Goal: Information Seeking & Learning: Learn about a topic

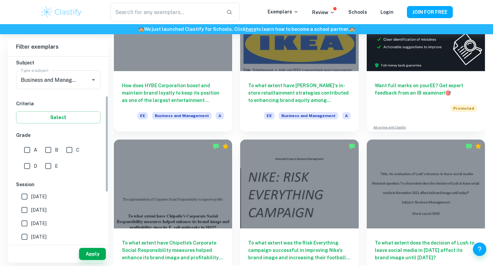
scroll to position [76, 0]
click at [31, 149] on input "A" at bounding box center [26, 148] width 13 height 13
checkbox input "true"
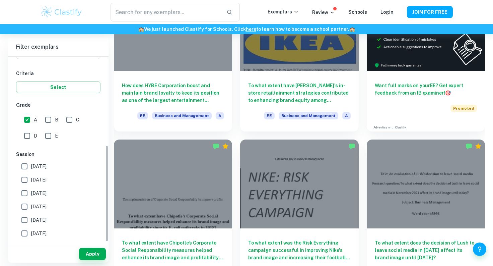
scroll to position [43, 0]
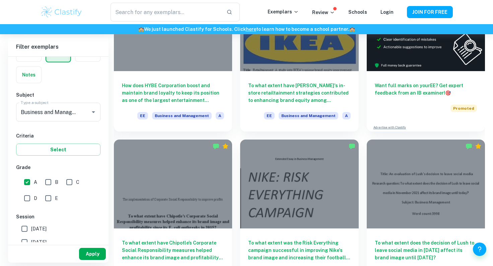
click at [99, 256] on button "Apply" at bounding box center [92, 253] width 27 height 12
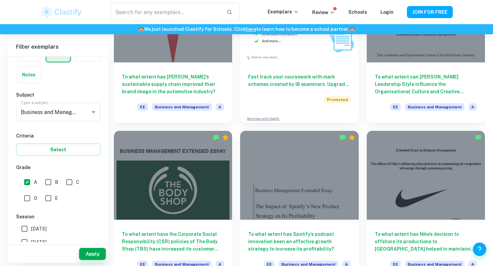
scroll to position [1214, 0]
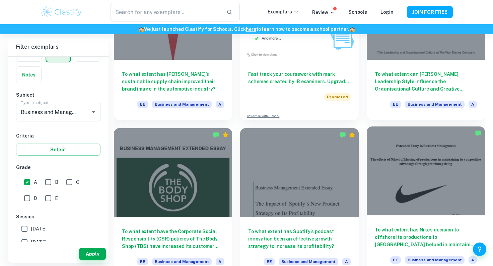
click at [399, 240] on h6 "To what extent has Nike’s decision to offshore its productions to [GEOGRAPHIC_D…" at bounding box center [426, 237] width 102 height 22
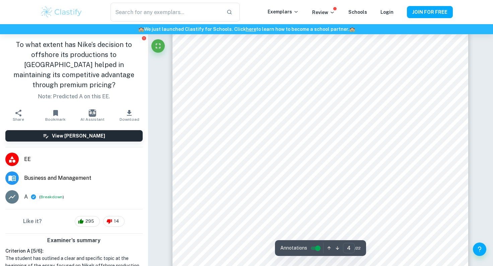
scroll to position [1288, 0]
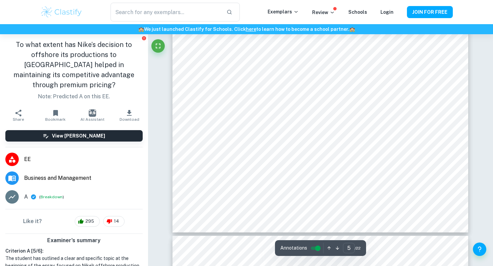
type input "6"
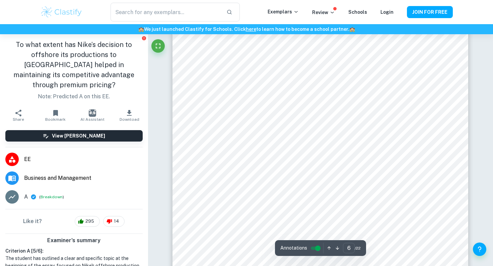
scroll to position [2089, 0]
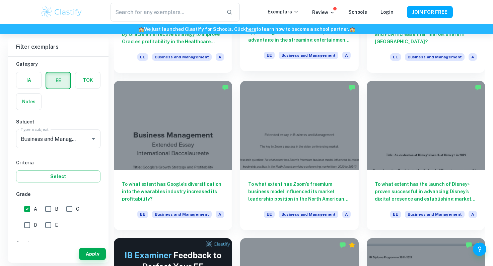
scroll to position [822, 0]
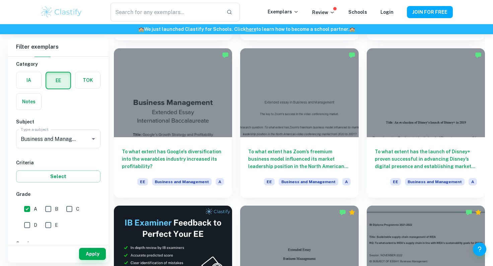
click at [28, 81] on label "button" at bounding box center [28, 80] width 25 height 16
click at [0, 0] on input "radio" at bounding box center [0, 0] width 0 height 0
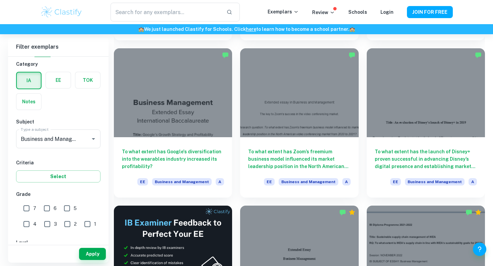
click at [31, 212] on input "7" at bounding box center [26, 207] width 13 height 13
checkbox input "true"
click at [96, 251] on button "Apply" at bounding box center [92, 253] width 27 height 12
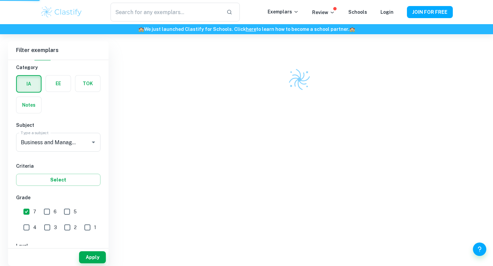
scroll to position [34, 0]
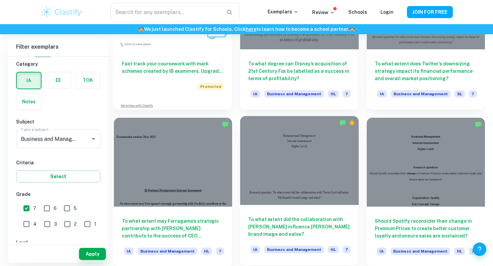
scroll to position [447, 0]
